Goal: Use online tool/utility: Utilize a website feature to perform a specific function

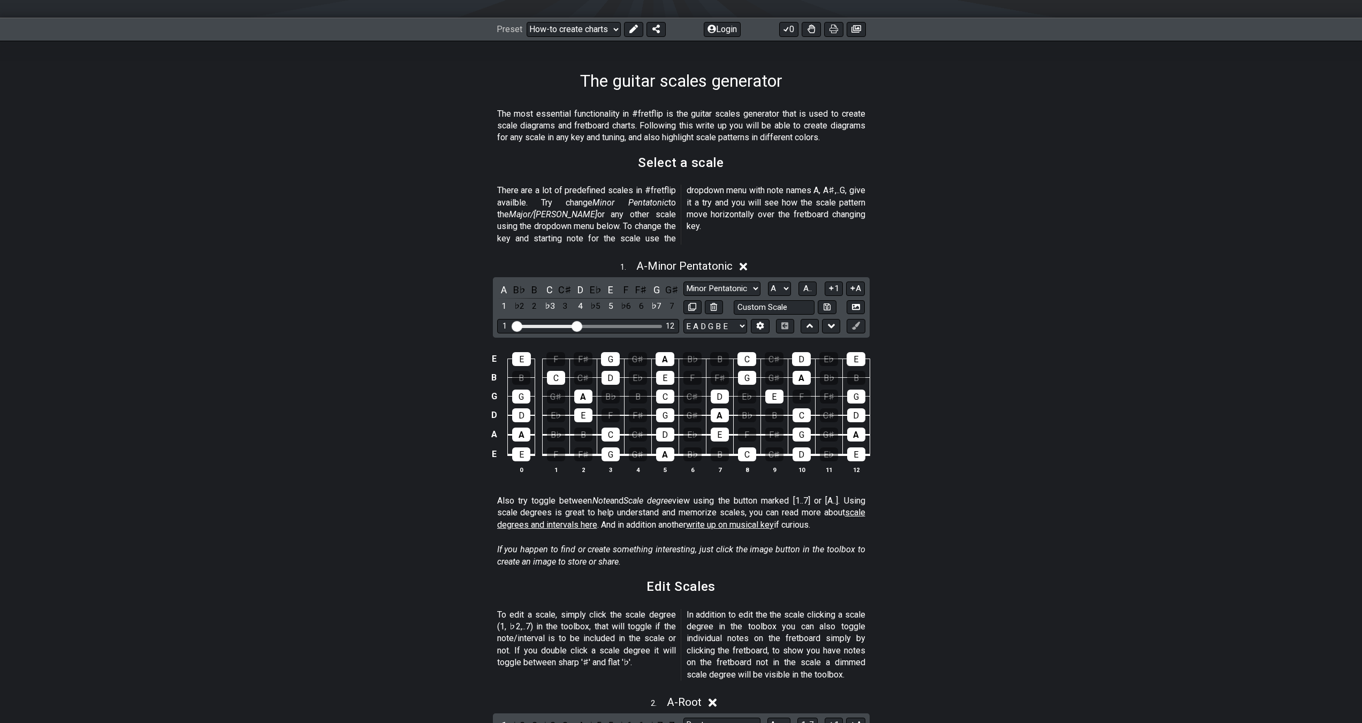
scroll to position [161, 0]
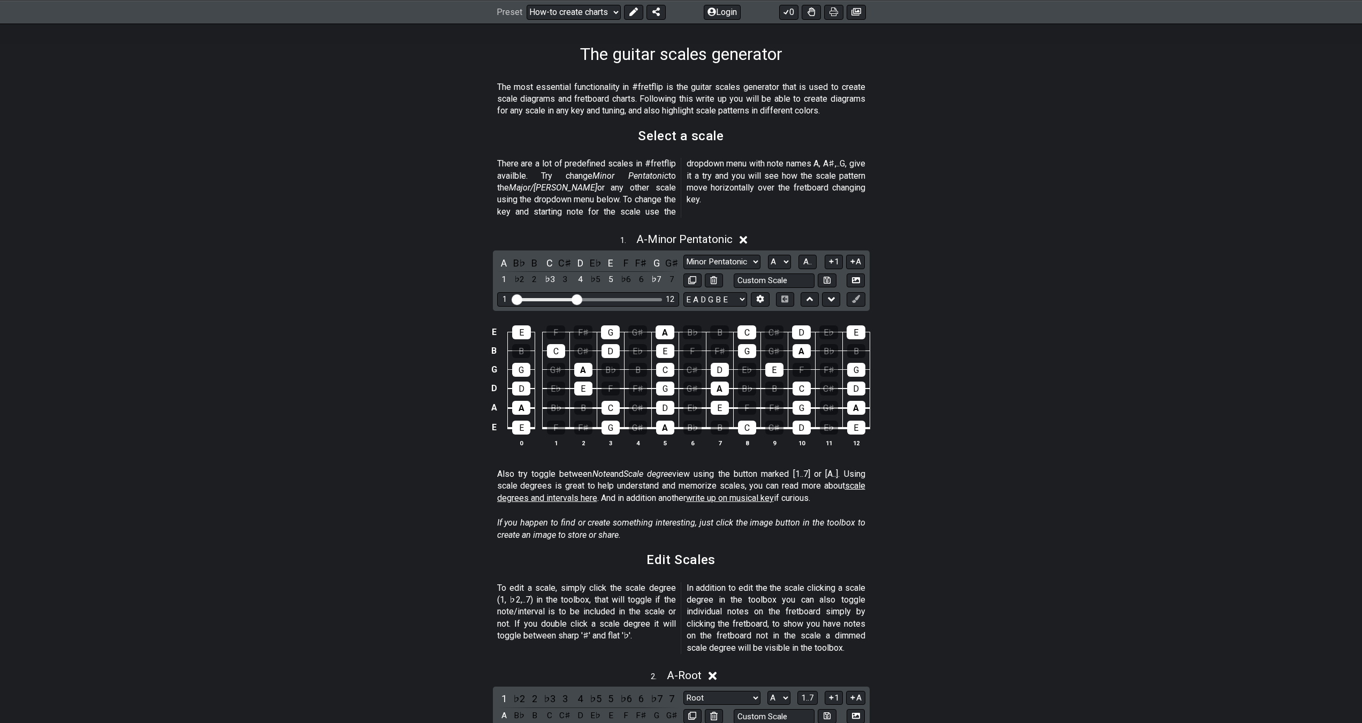
click at [742, 234] on icon at bounding box center [743, 239] width 8 height 11
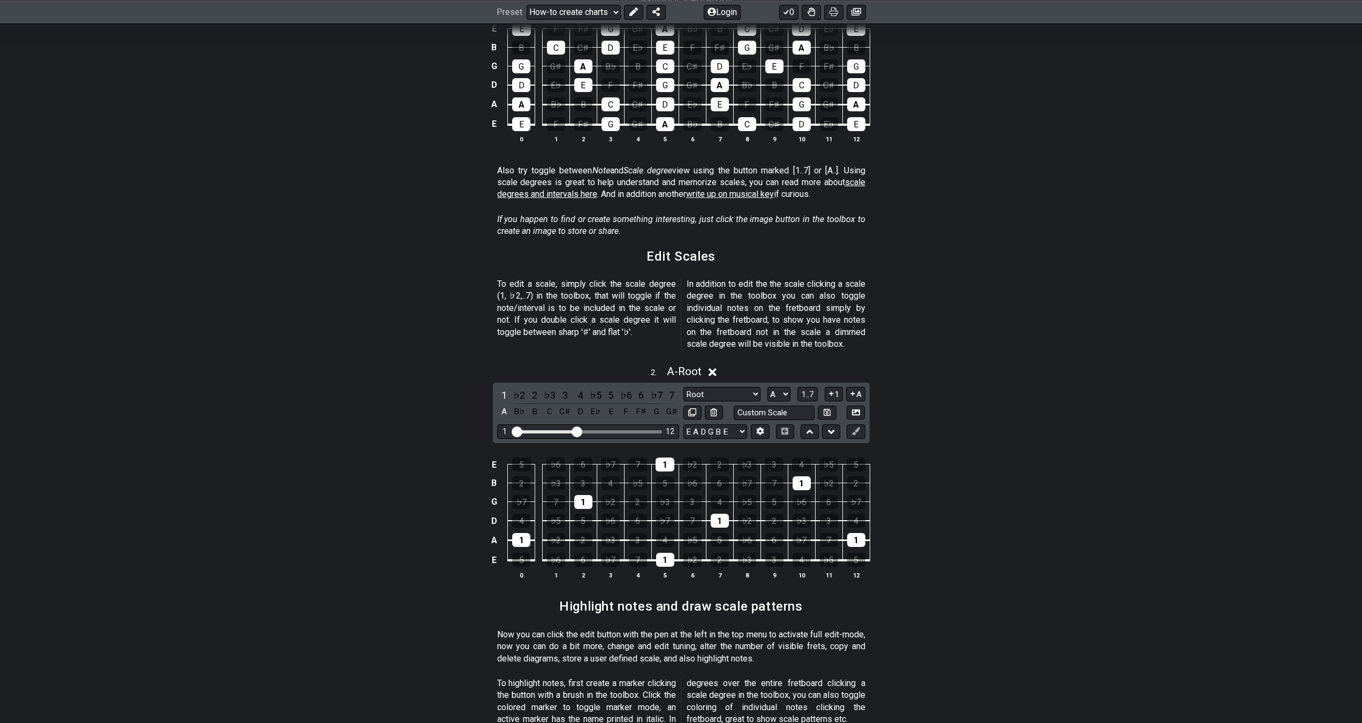
scroll to position [482, 0]
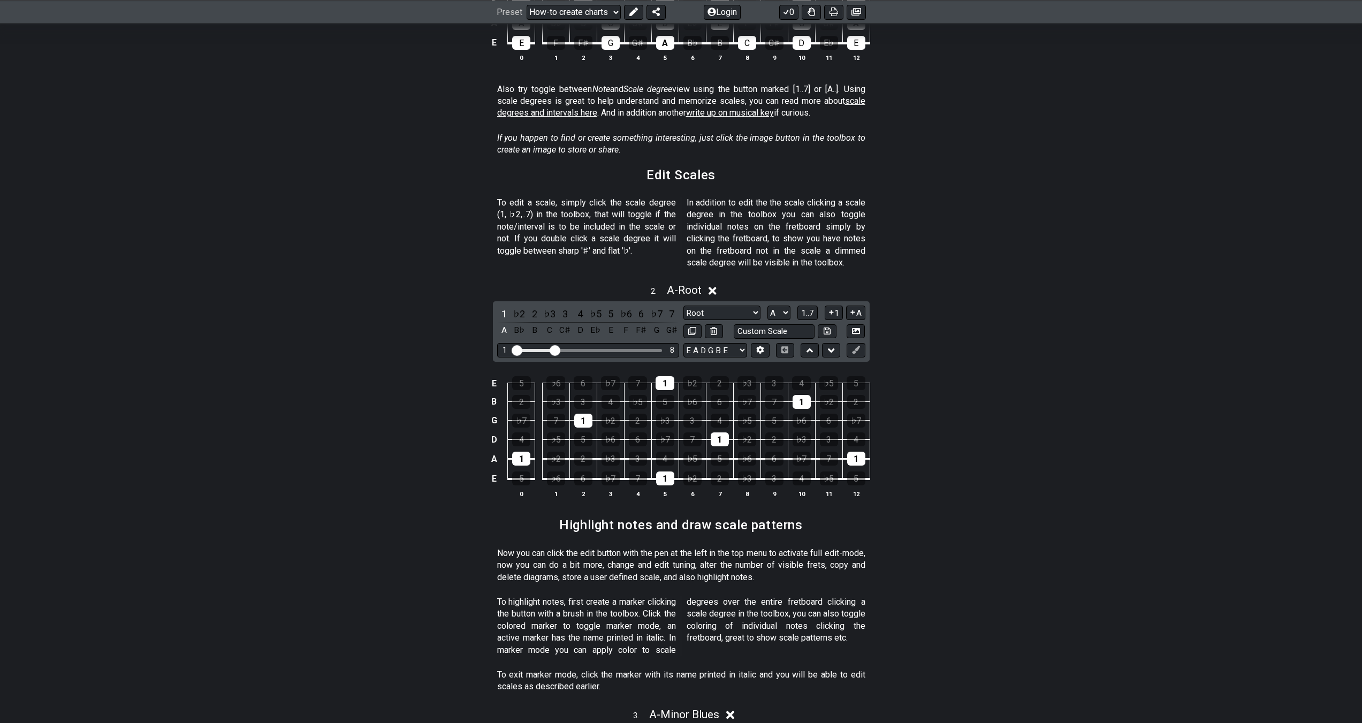
drag, startPoint x: 576, startPoint y: 334, endPoint x: 558, endPoint y: 342, distance: 19.9
click at [558, 349] on input "Visible fret range" at bounding box center [588, 349] width 152 height 0
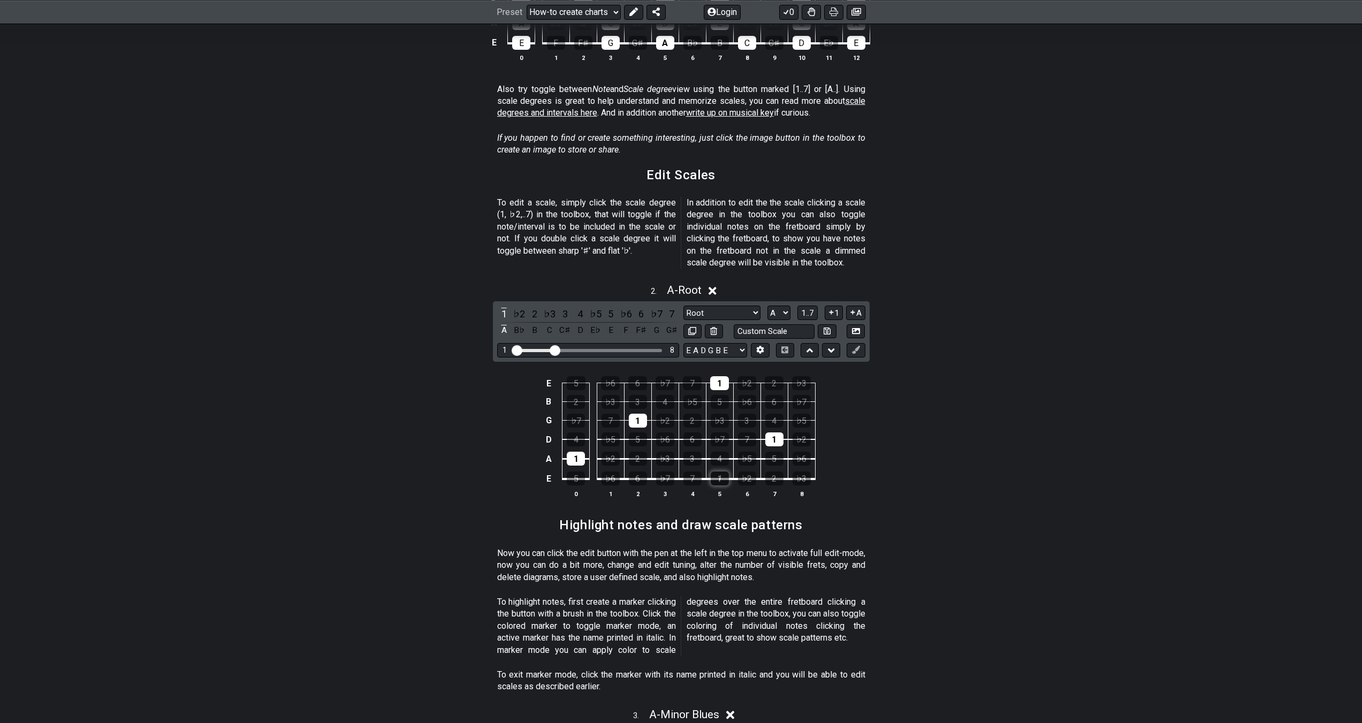
click at [719, 471] on div "1" at bounding box center [720, 478] width 18 height 14
click at [766, 432] on div "1" at bounding box center [774, 439] width 18 height 14
click at [730, 383] on td "5" at bounding box center [719, 392] width 27 height 19
click at [728, 376] on div "1" at bounding box center [719, 383] width 19 height 14
drag, startPoint x: 651, startPoint y: 409, endPoint x: 643, endPoint y: 411, distance: 8.3
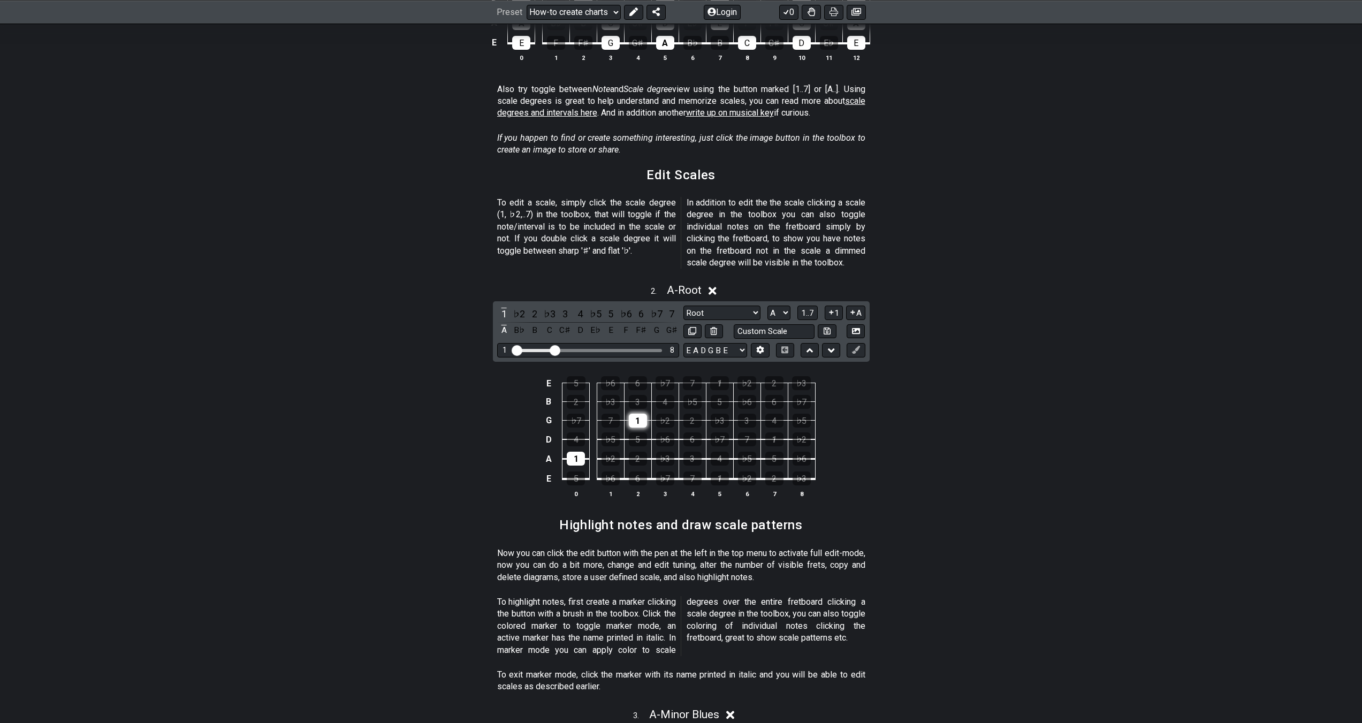
click at [648, 421] on tr "D 4 ♭5 5 ♭6 6 ♭7 7 1 ♭2" at bounding box center [678, 430] width 273 height 19
click at [643, 414] on div "1" at bounding box center [638, 421] width 18 height 14
click at [575, 452] on div "1" at bounding box center [576, 459] width 18 height 14
click at [617, 471] on div "♭6" at bounding box center [610, 478] width 18 height 14
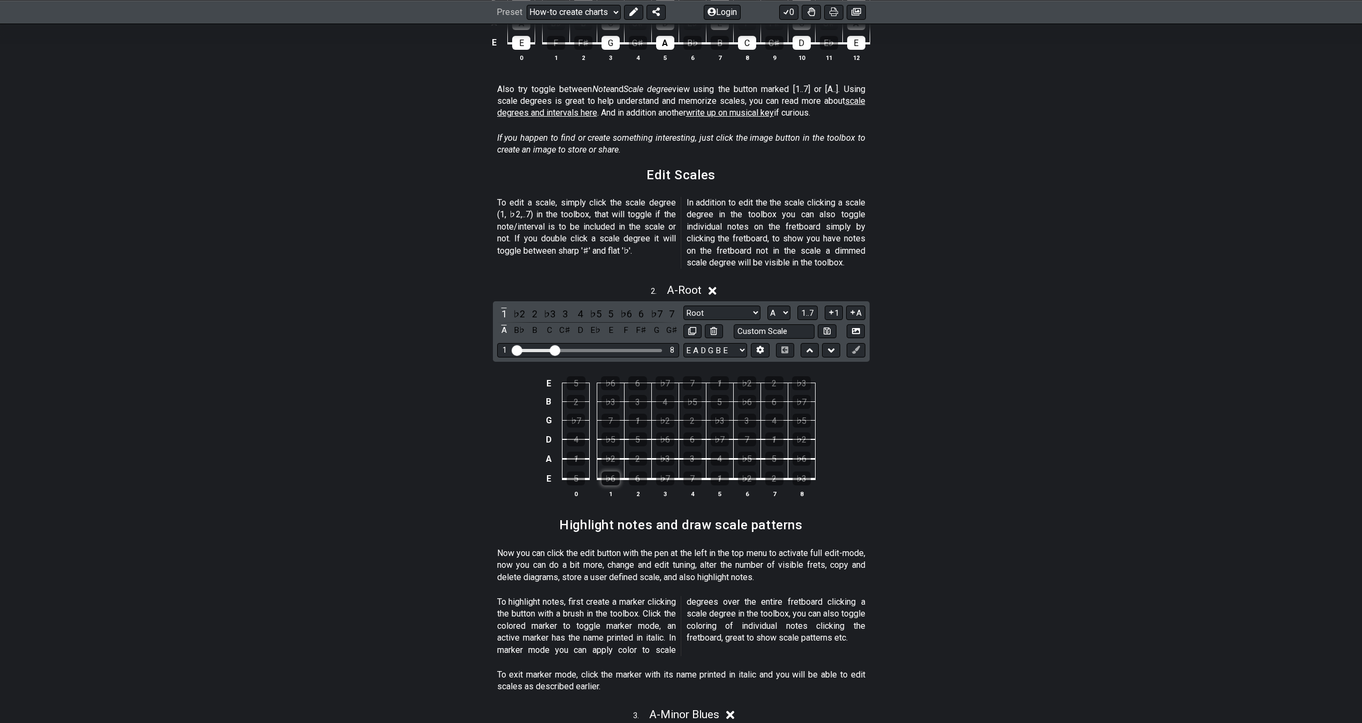
click at [617, 471] on div "♭6" at bounding box center [610, 478] width 18 height 14
click at [685, 284] on span "A - Root" at bounding box center [684, 290] width 35 height 13
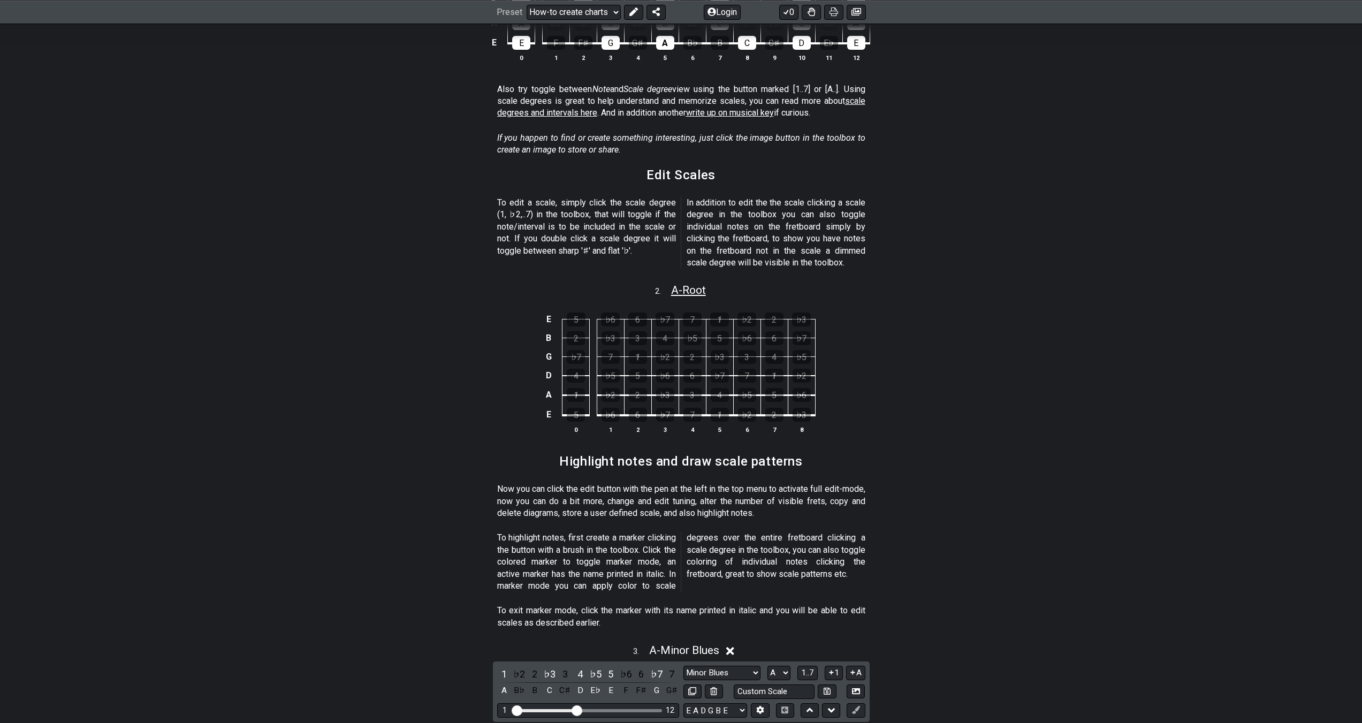
click at [685, 284] on span "A - Root" at bounding box center [688, 290] width 35 height 13
select select "A"
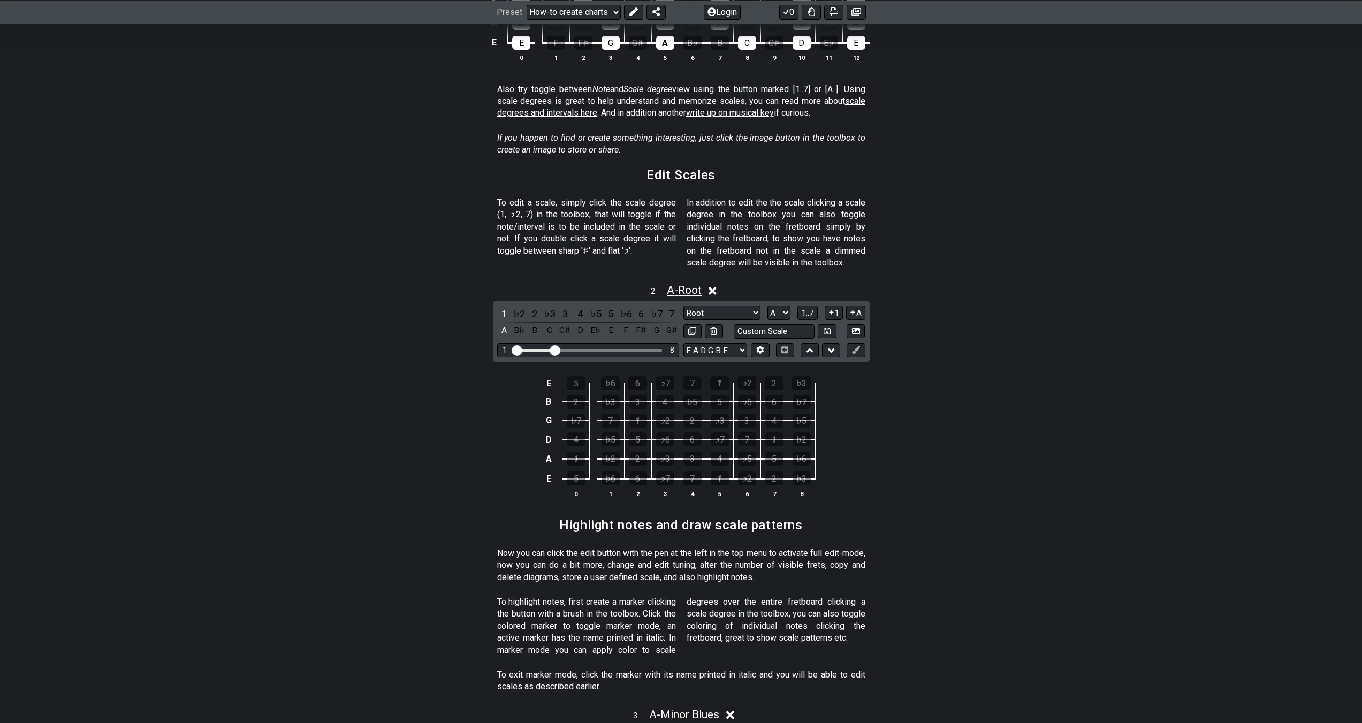
click at [685, 284] on span "A - Root" at bounding box center [684, 290] width 35 height 13
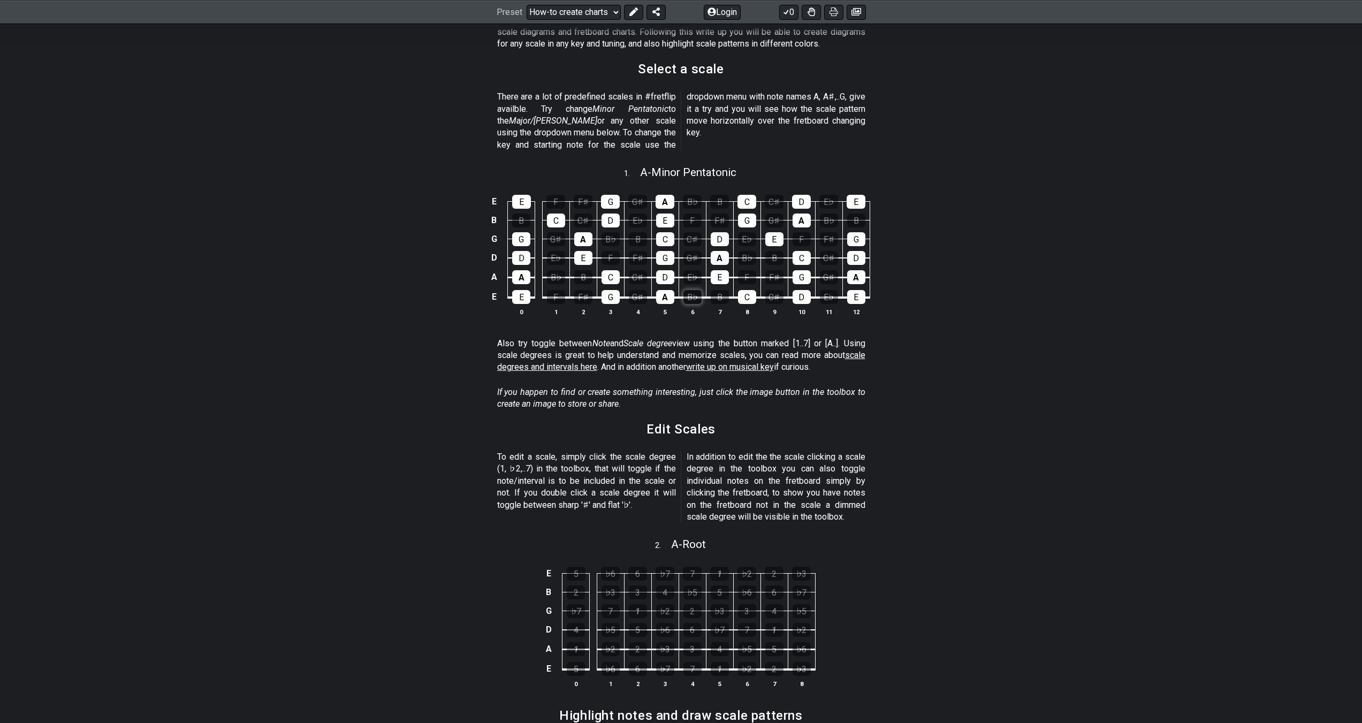
scroll to position [214, 0]
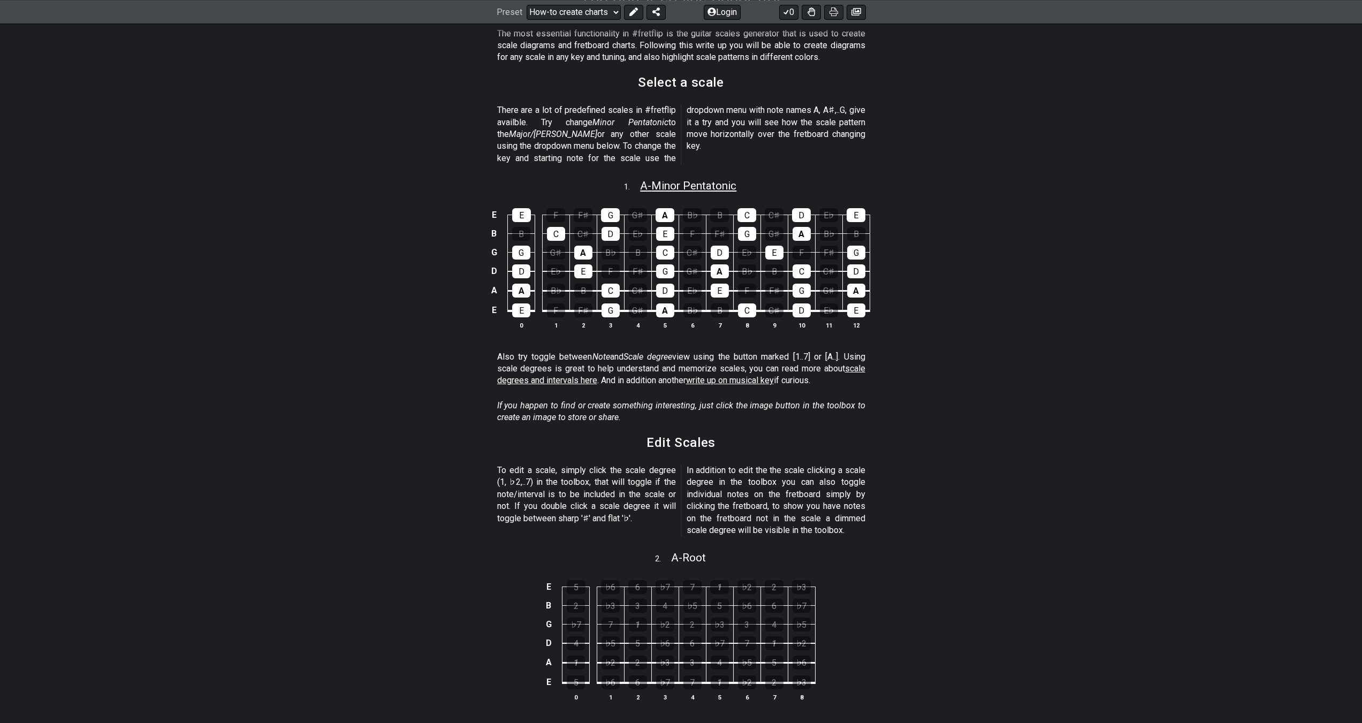
click at [673, 179] on span "A - Minor Pentatonic" at bounding box center [688, 185] width 96 height 13
select select "A"
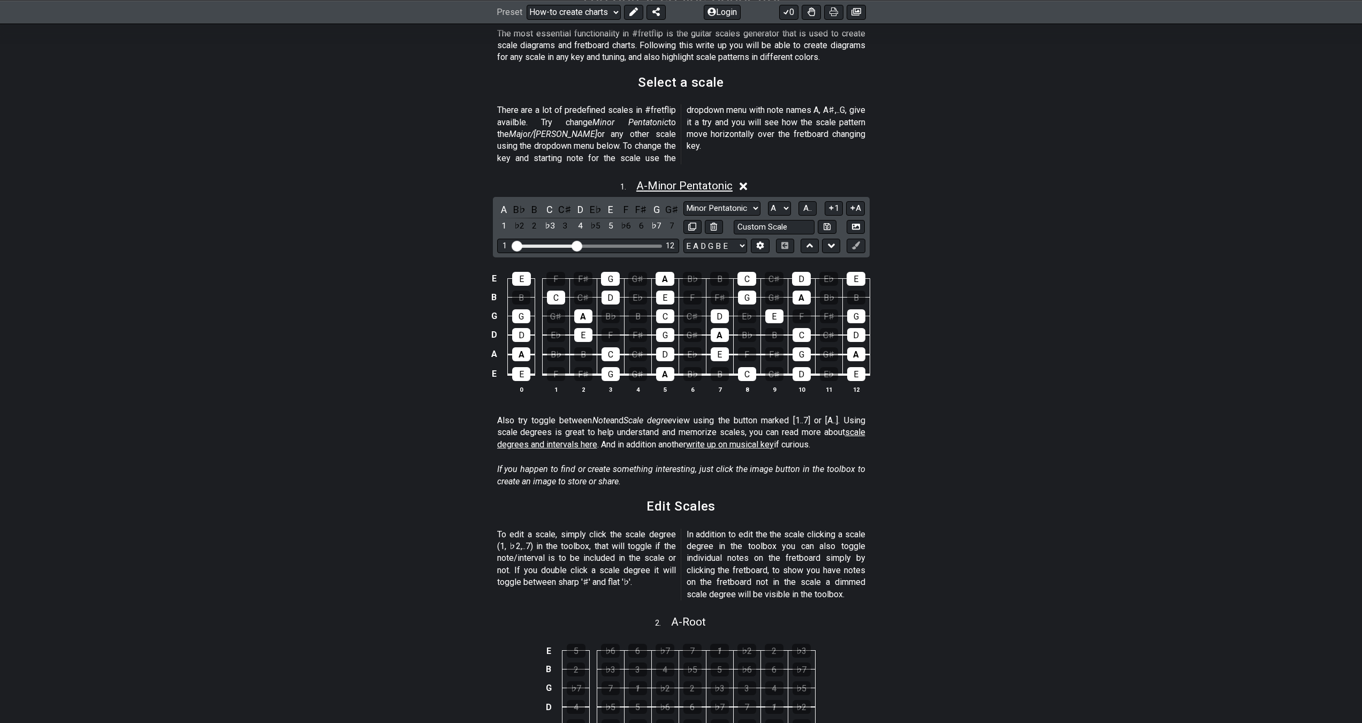
click at [673, 179] on span "A - Minor Pentatonic" at bounding box center [684, 185] width 96 height 13
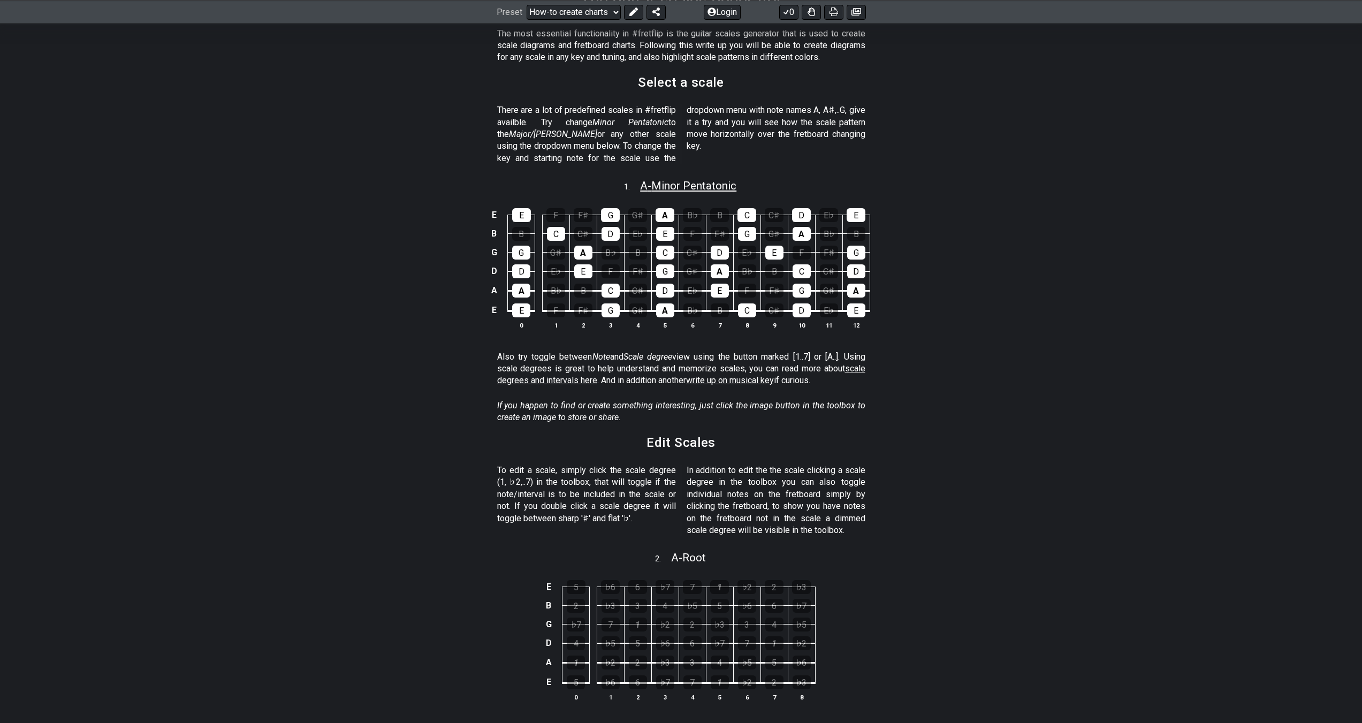
click at [673, 179] on span "A - Minor Pentatonic" at bounding box center [688, 185] width 96 height 13
select select "A"
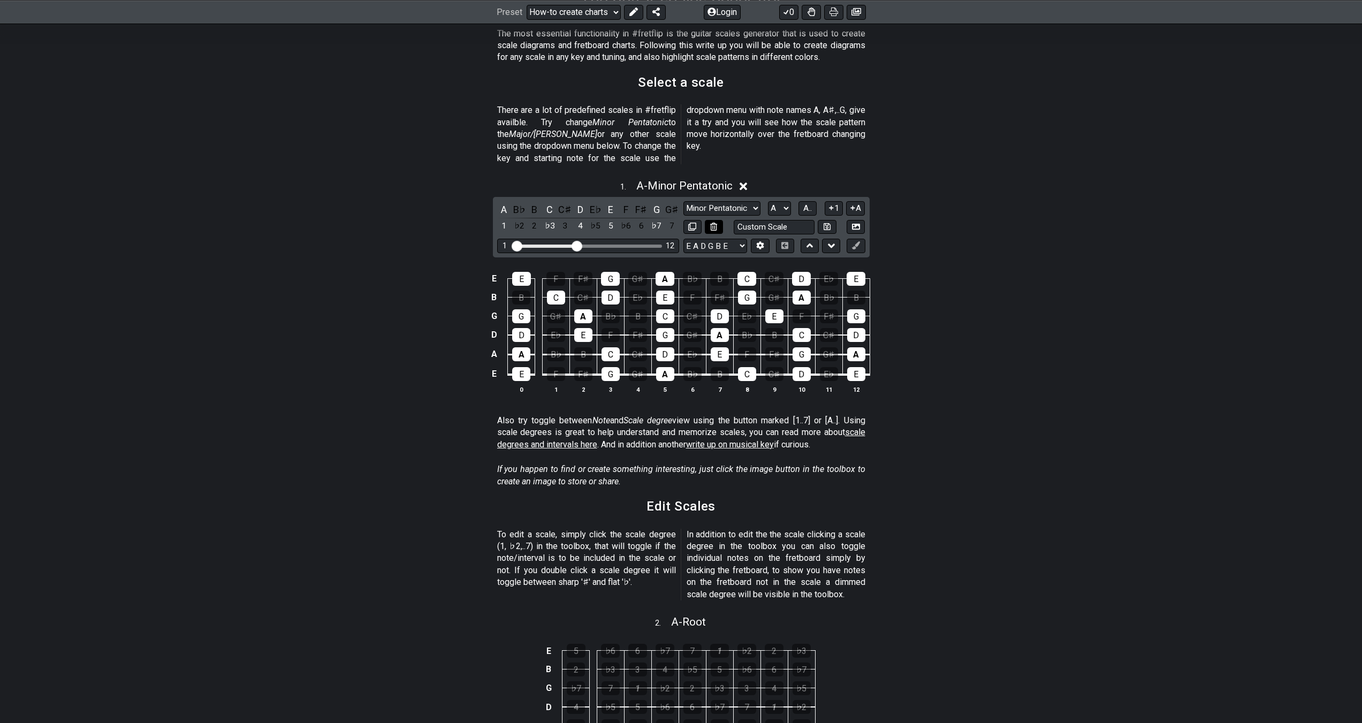
click at [708, 220] on button at bounding box center [714, 227] width 18 height 14
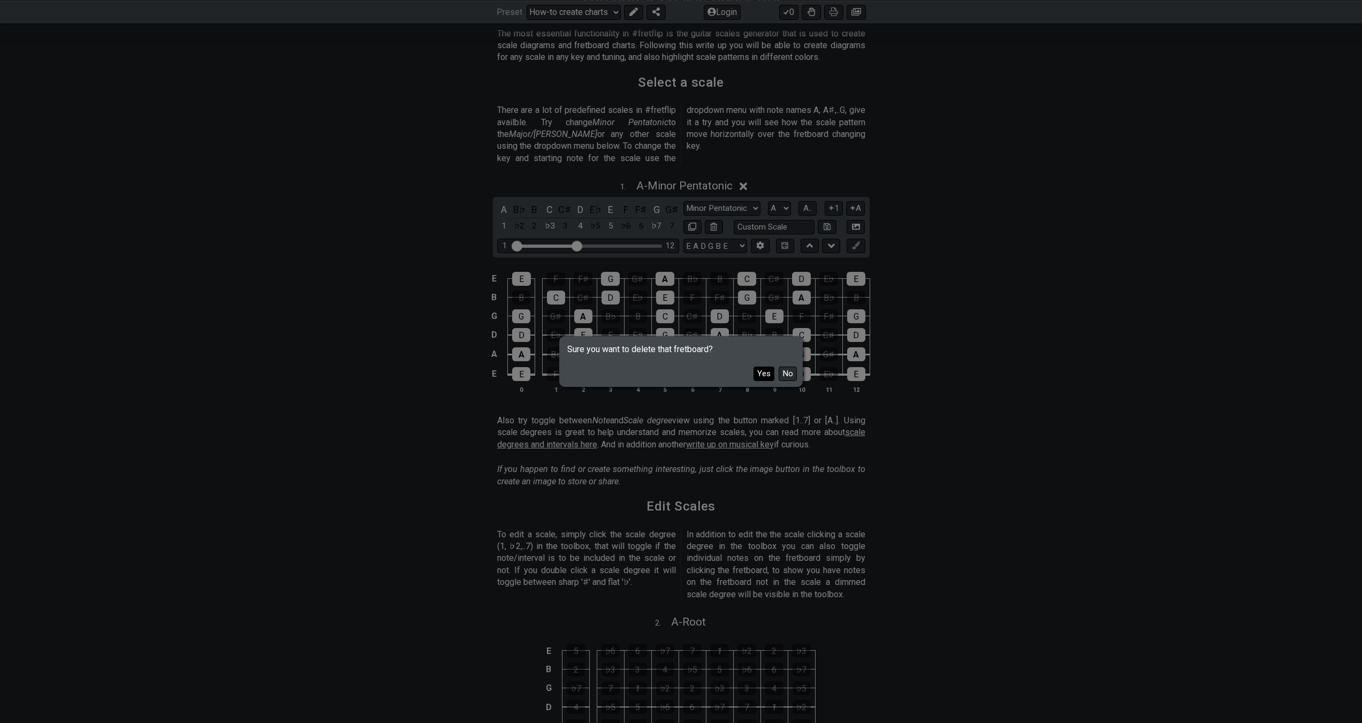
click at [765, 371] on button "Yes" at bounding box center [763, 374] width 21 height 14
select select "A"
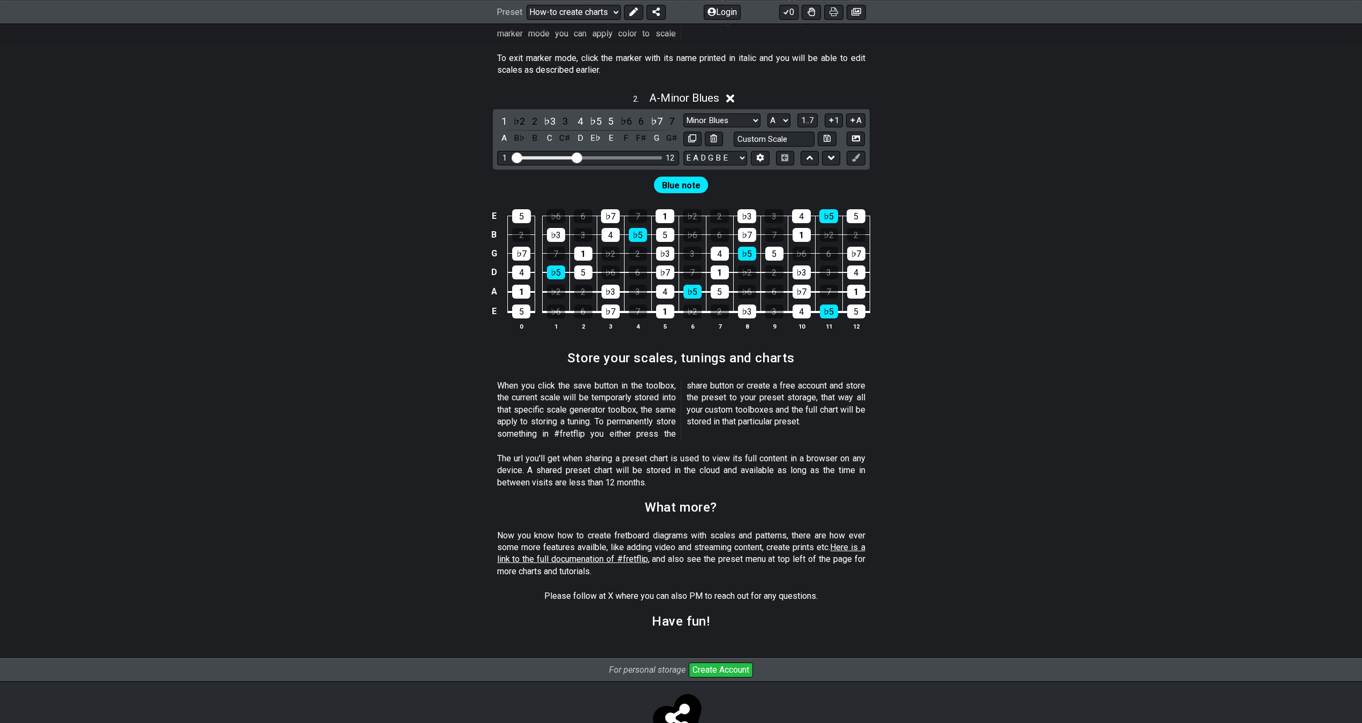
scroll to position [783, 0]
